Goal: Complete application form

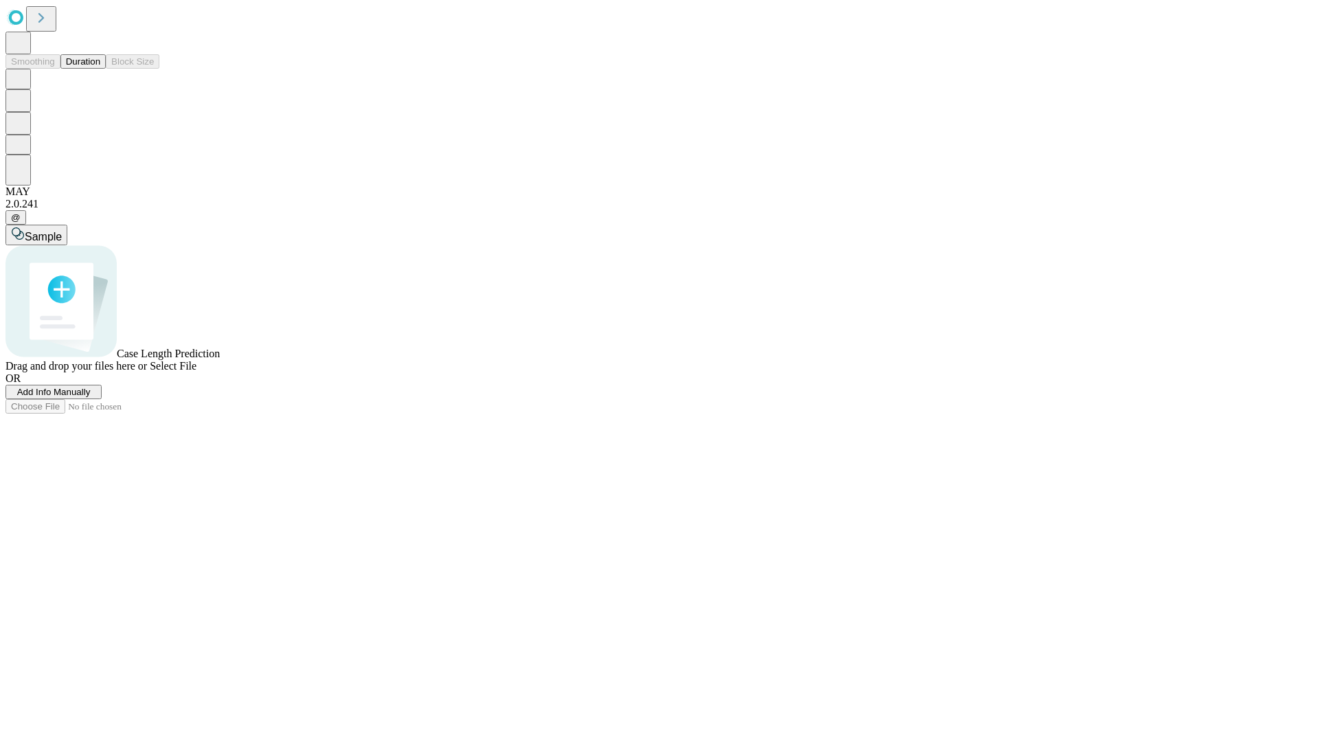
click at [91, 397] on span "Add Info Manually" at bounding box center [54, 392] width 74 height 10
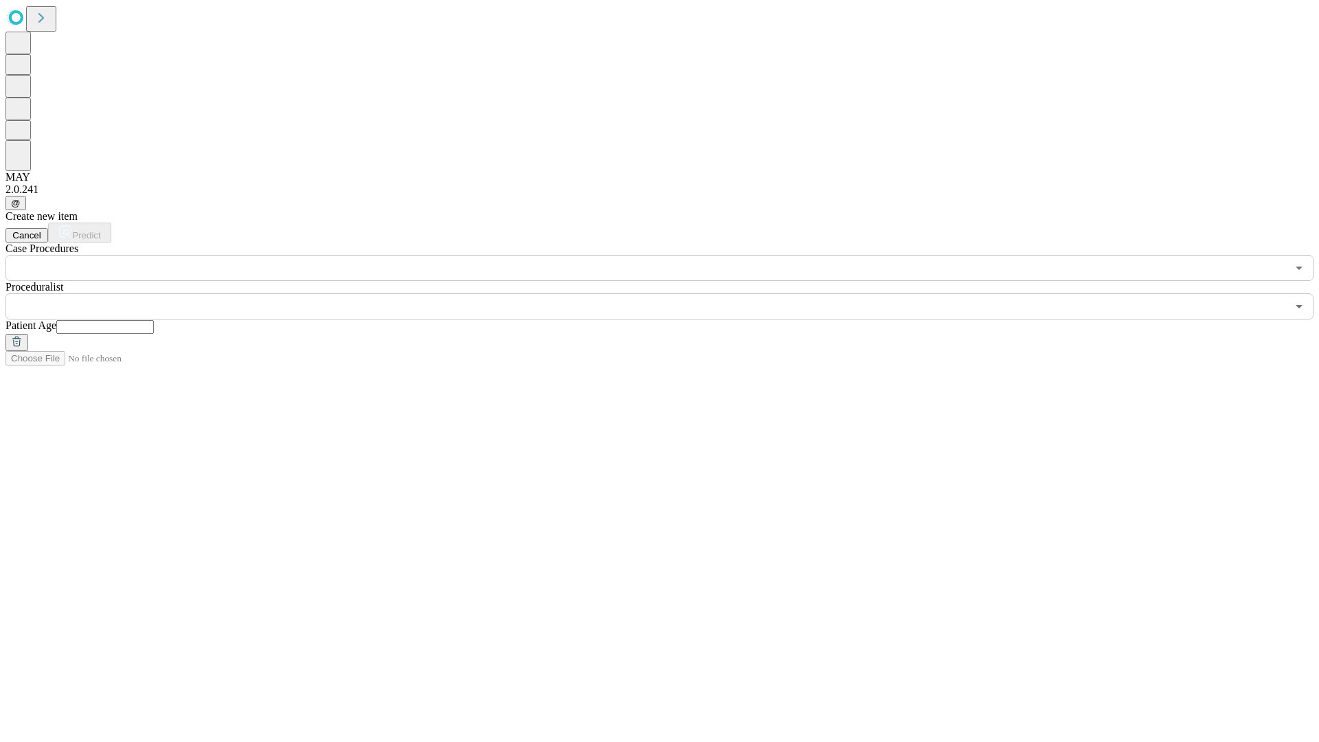
click at [154, 320] on input "text" at bounding box center [105, 327] width 98 height 14
type input "*"
click at [669, 293] on input "text" at bounding box center [645, 306] width 1281 height 26
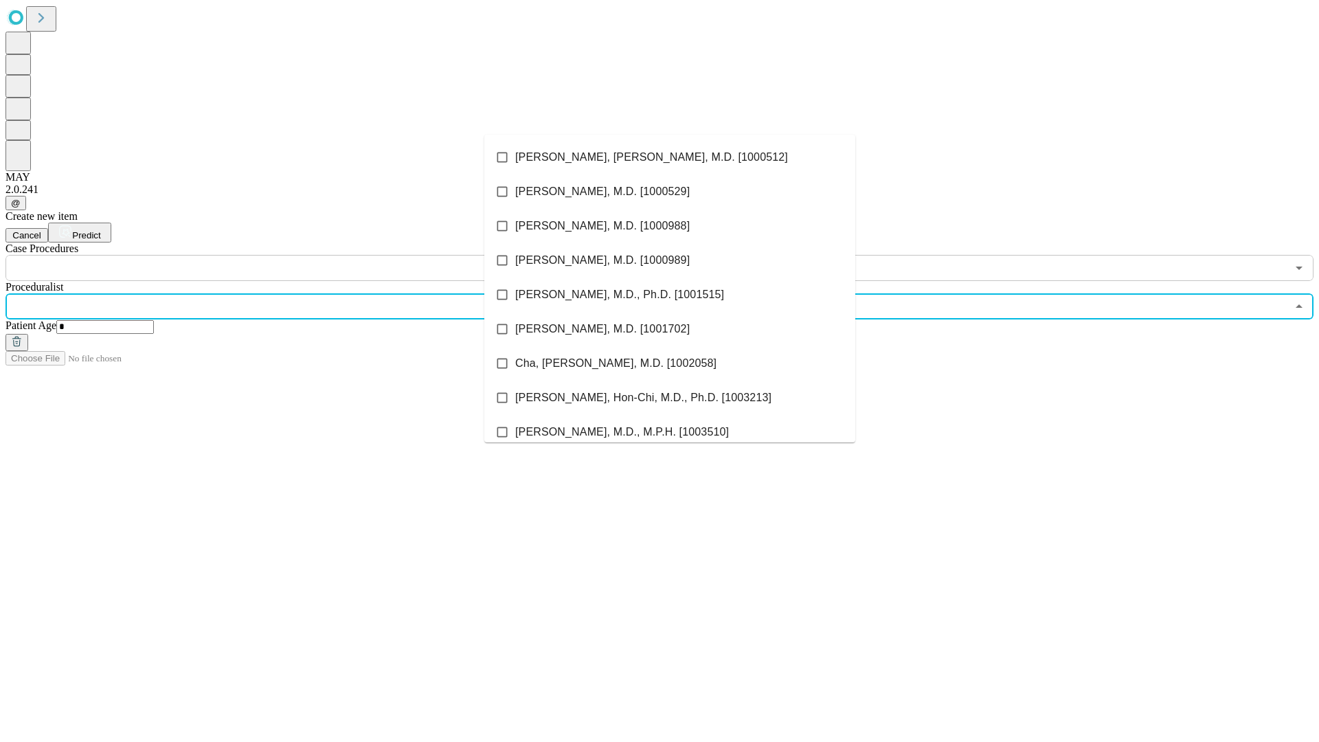
click at [670, 157] on li "[PERSON_NAME], [PERSON_NAME], M.D. [1000512]" at bounding box center [669, 157] width 371 height 34
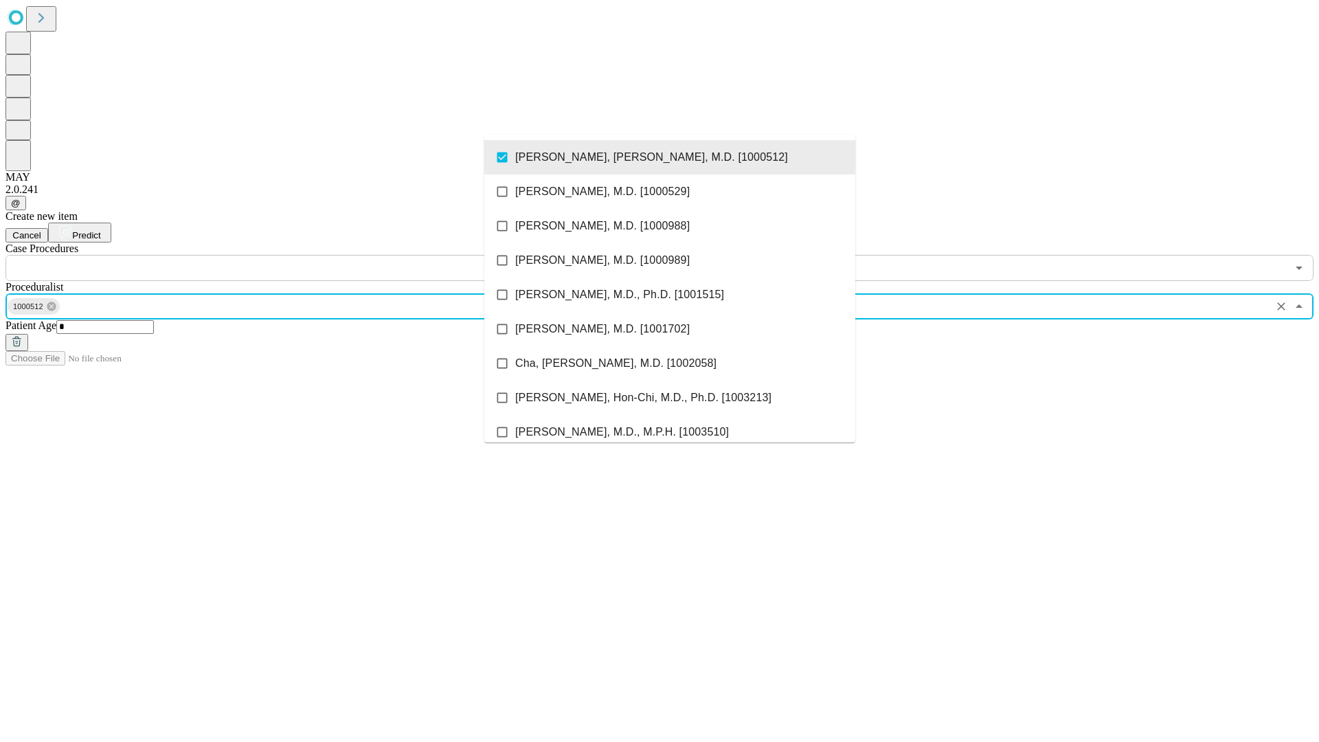
click at [289, 255] on input "text" at bounding box center [645, 268] width 1281 height 26
